Goal: Download file/media

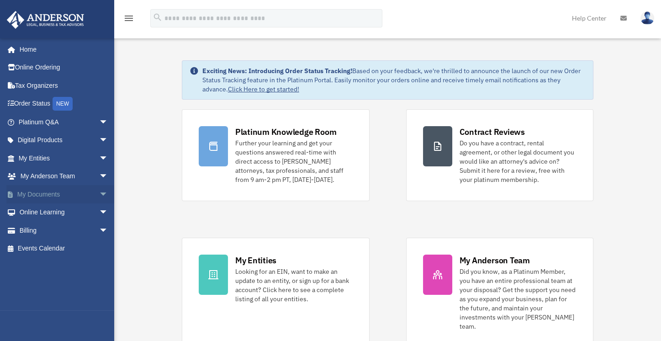
click at [61, 193] on link "My Documents arrow_drop_down" at bounding box center [64, 194] width 116 height 18
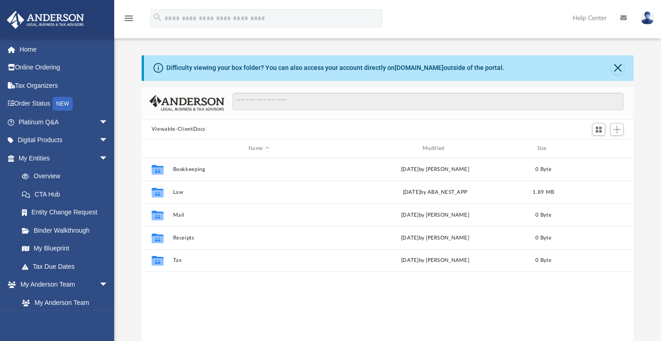
scroll to position [200, 484]
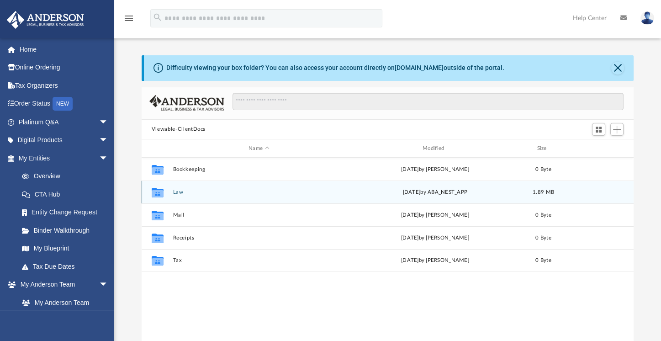
click at [178, 193] on button "Law" at bounding box center [259, 192] width 172 height 6
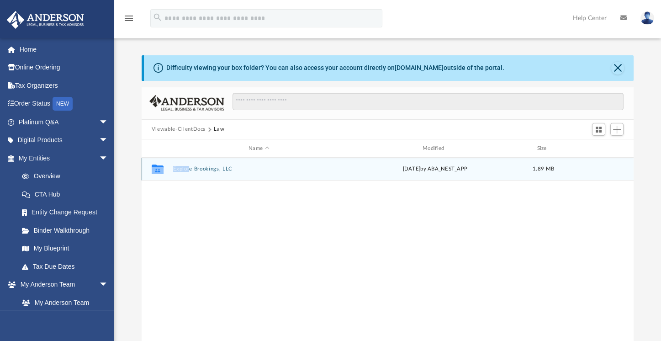
drag, startPoint x: 178, startPoint y: 193, endPoint x: 190, endPoint y: 169, distance: 27.0
click at [190, 169] on div "Collaborated Folder Explore Brookings, LLC today by ABA_NEST_APP 1.89 MB" at bounding box center [388, 253] width 492 height 190
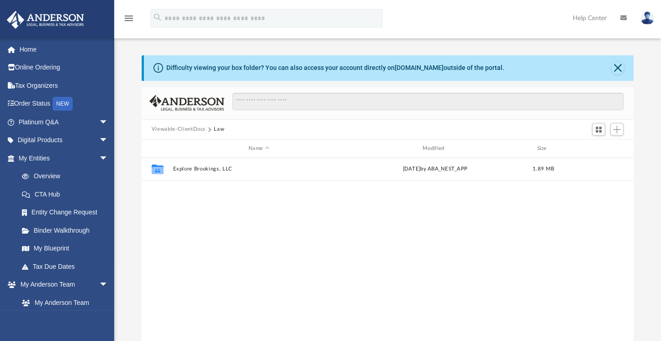
click at [177, 199] on div "Collaborated Folder Explore Brookings, LLC today by ABA_NEST_APP 1.89 MB" at bounding box center [388, 253] width 492 height 190
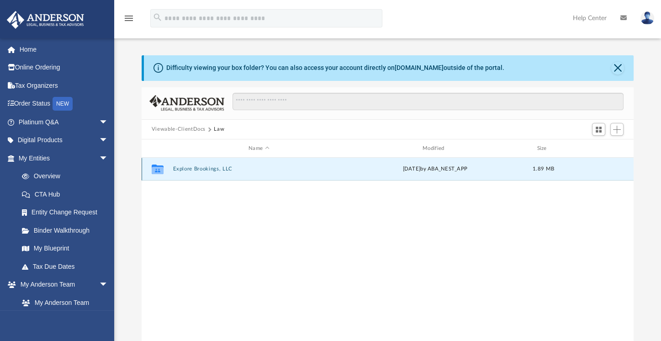
click at [185, 168] on button "Explore Brookings, LLC" at bounding box center [259, 169] width 172 height 6
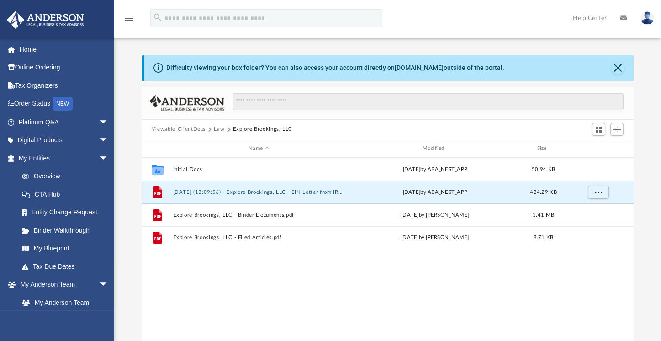
click at [246, 189] on button "2025.08.25 (13:09:56) - Explore Brookings, LLC - EIN Letter from IRS.pdf" at bounding box center [259, 192] width 172 height 6
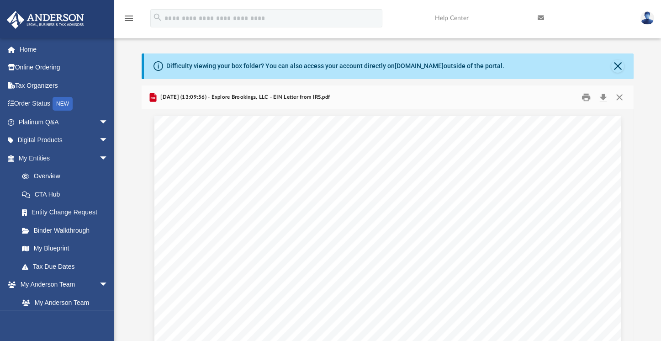
scroll to position [0, 0]
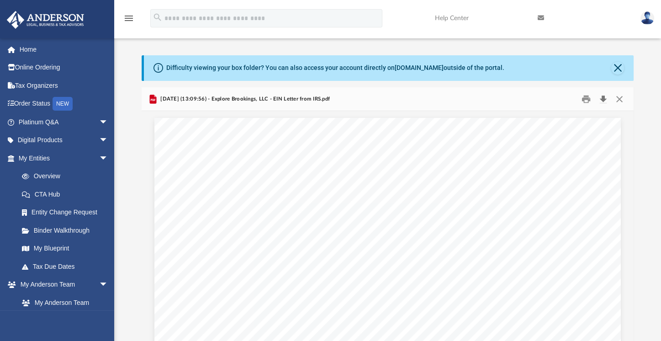
click at [602, 98] on button "Download" at bounding box center [603, 99] width 16 height 14
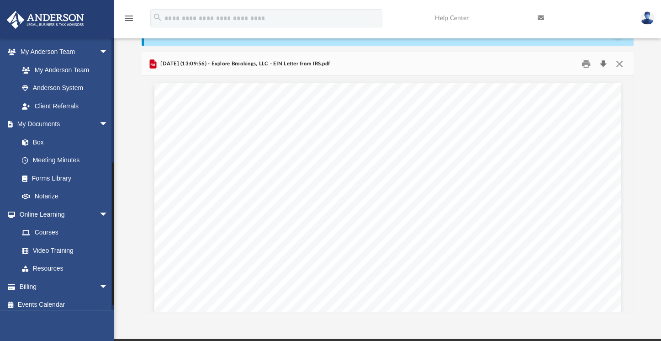
scroll to position [238, 0]
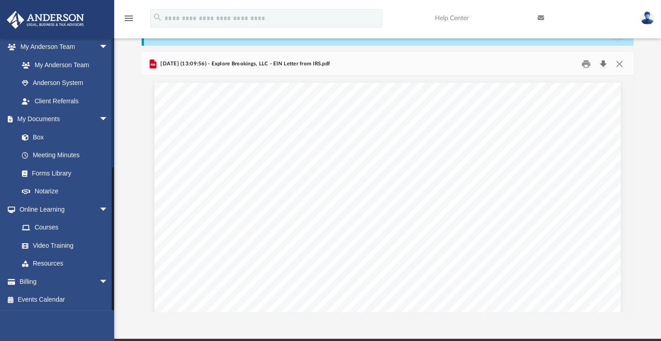
drag, startPoint x: 112, startPoint y: 138, endPoint x: 115, endPoint y: 287, distance: 149.4
click at [115, 287] on div "App kelamassaro@gmail.com Sign Out kelamassaro@gmail.com Home Online Ordering T…" at bounding box center [330, 151] width 661 height 321
drag, startPoint x: 111, startPoint y: 270, endPoint x: 115, endPoint y: 276, distance: 7.4
click at [115, 276] on div "App kelamassaro@gmail.com Sign Out kelamassaro@gmail.com Home Online Ordering T…" at bounding box center [330, 151] width 661 height 321
click at [64, 134] on link "Box" at bounding box center [67, 137] width 109 height 18
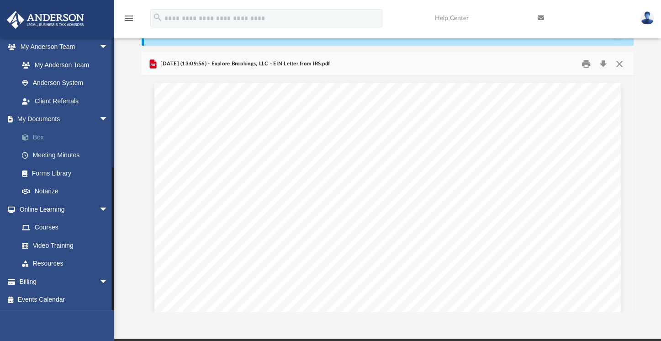
click at [49, 134] on link "Box" at bounding box center [67, 137] width 109 height 18
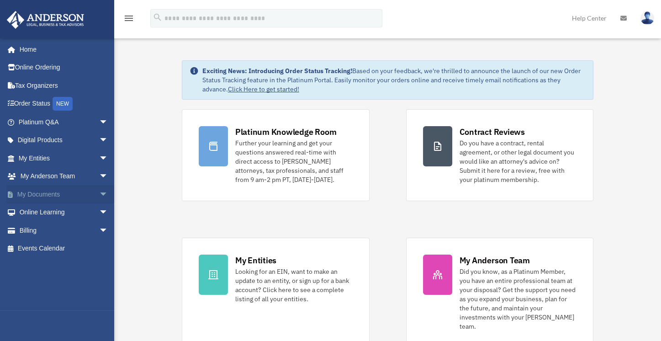
click at [48, 193] on link "My Documents arrow_drop_down" at bounding box center [64, 194] width 116 height 18
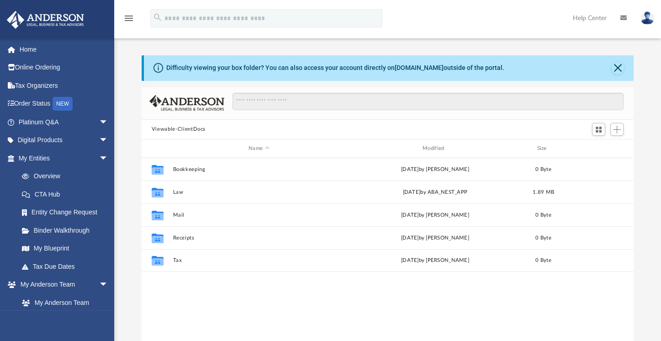
scroll to position [200, 484]
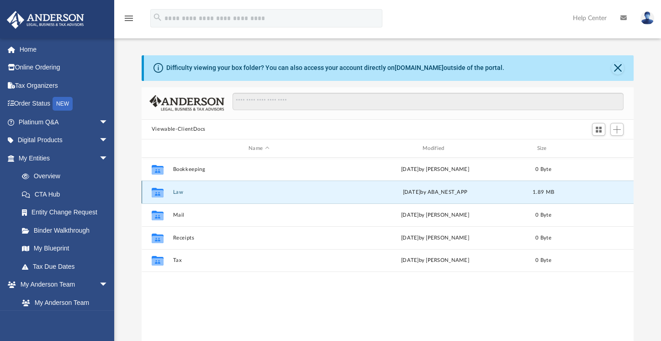
click at [191, 192] on button "Law" at bounding box center [259, 192] width 172 height 6
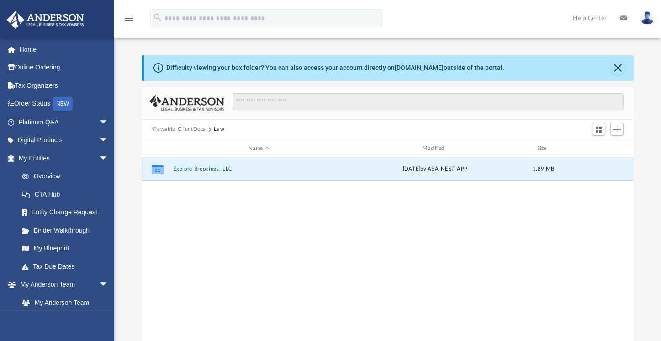
click at [199, 168] on button "Explore Brookings, LLC" at bounding box center [259, 169] width 172 height 6
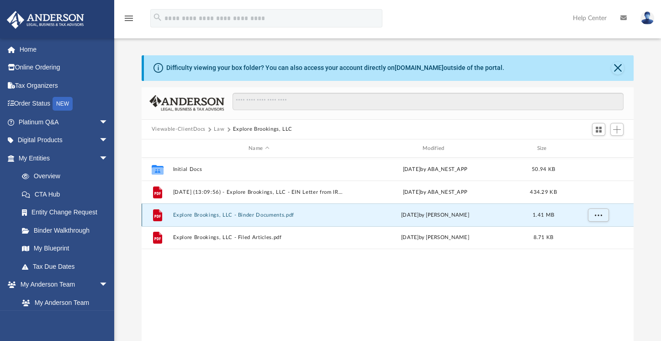
click at [250, 217] on button "Explore Brookings, LLC - Binder Documents.pdf" at bounding box center [259, 215] width 172 height 6
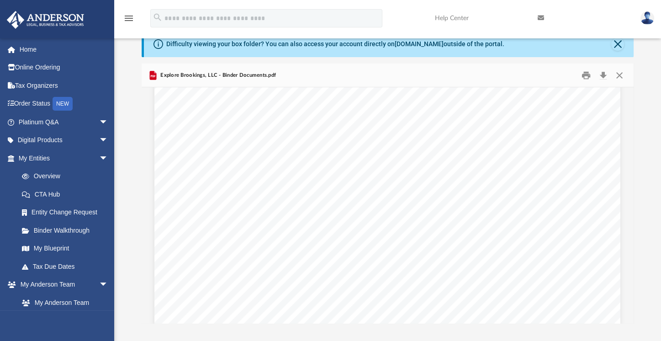
scroll to position [724, 0]
